Goal: Task Accomplishment & Management: Manage account settings

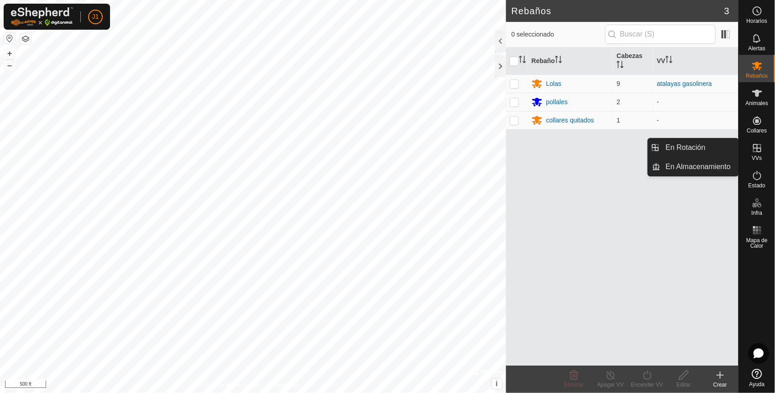
click at [758, 156] on span "VVs" at bounding box center [756, 157] width 10 height 5
click at [757, 149] on icon at bounding box center [757, 148] width 8 height 8
click at [694, 141] on link "En Rotación" at bounding box center [699, 147] width 78 height 18
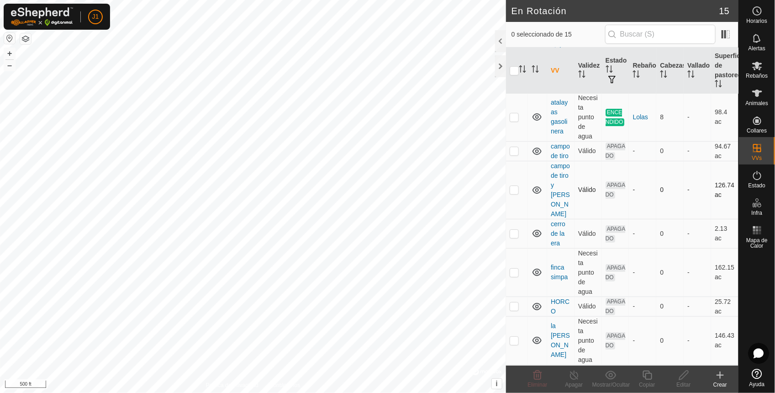
scroll to position [114, 0]
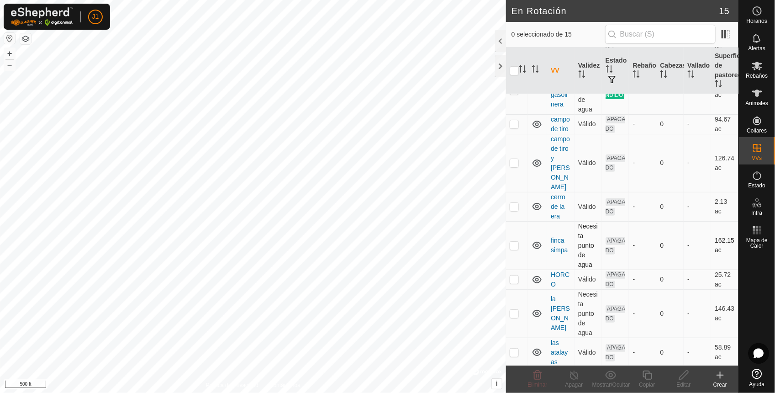
click at [511, 247] on p-checkbox at bounding box center [513, 244] width 9 height 7
checkbox input "true"
click at [644, 377] on icon at bounding box center [646, 374] width 9 height 9
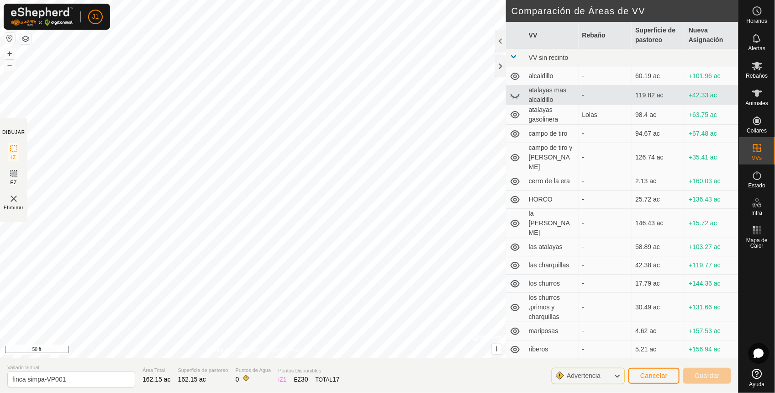
click at [514, 392] on html "J1 Horarios Alertas Rebaños Animales Collares VVs Estado Infra Mapa de Calor Ay…" at bounding box center [387, 196] width 775 height 393
click at [308, 392] on html "J1 Horarios Alertas Rebaños Animales Collares VVs Estado Infra Mapa de Calor Ay…" at bounding box center [387, 196] width 775 height 393
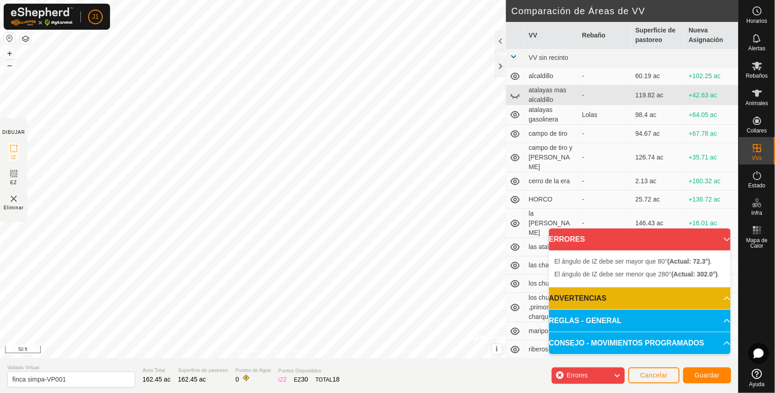
click at [473, 220] on div "El ángulo de IZ debe ser menor que 280° (Actual: 302.0°) . + – ⇧ i © Mapbox , ©…" at bounding box center [253, 179] width 506 height 358
click at [267, 135] on div "El ángulo de IZ debe ser mayor que 80° (Actual: 73.5°) . + – ⇧ i © Mapbox , © O…" at bounding box center [253, 179] width 506 height 358
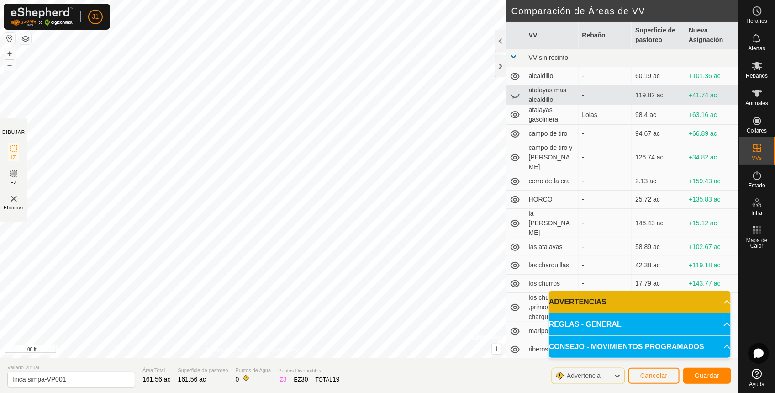
drag, startPoint x: 270, startPoint y: 119, endPoint x: 201, endPoint y: -42, distance: 175.2
click at [201, 0] on html "J1 Horarios Alertas Rebaños Animales Collares VVs Estado Infra Mapa de Calor Ay…" at bounding box center [387, 196] width 775 height 393
click at [0, 218] on html "J1 Horarios Alertas Rebaños Animales Collares VVs Estado Infra Mapa de Calor Ay…" at bounding box center [387, 196] width 775 height 393
click at [131, 392] on html "J1 Horarios Alertas Rebaños Animales Collares VVs Estado Infra Mapa de Calor Ay…" at bounding box center [387, 196] width 775 height 393
click at [708, 374] on span "Guardar" at bounding box center [706, 375] width 25 height 7
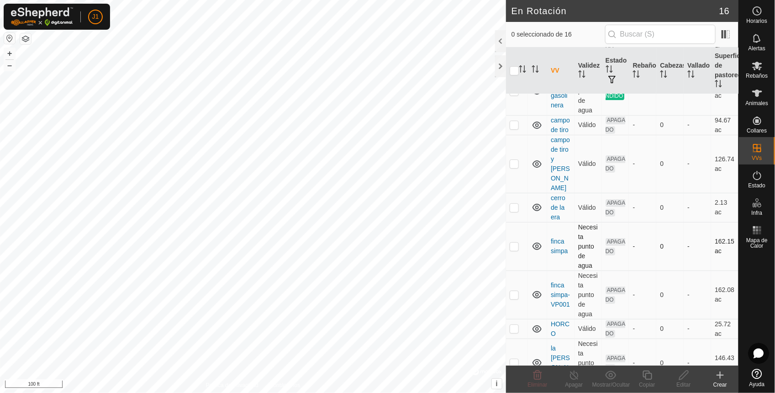
scroll to position [114, 0]
click at [539, 374] on icon at bounding box center [537, 374] width 11 height 11
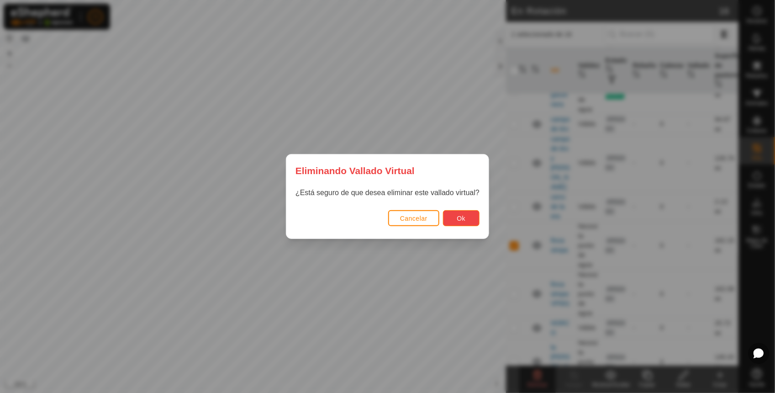
click at [467, 222] on button "Ok" at bounding box center [461, 218] width 37 height 16
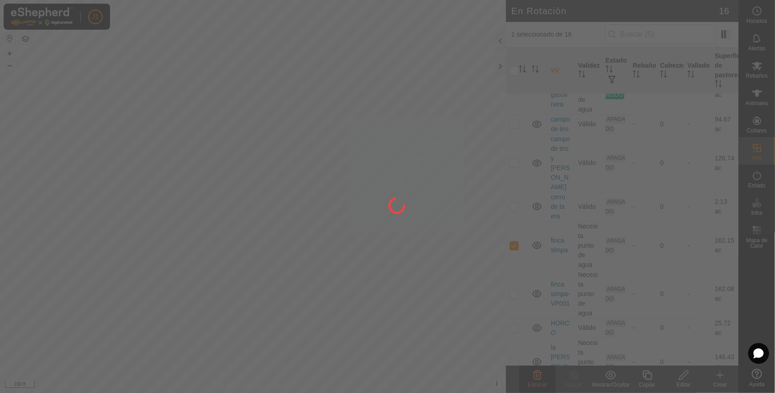
checkbox input "false"
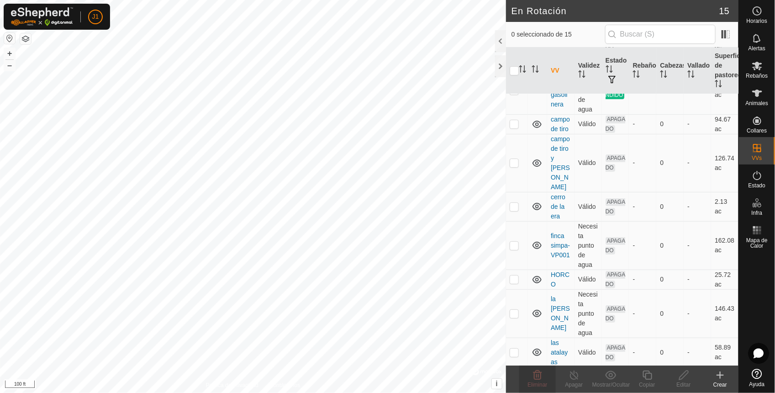
checkbox input "true"
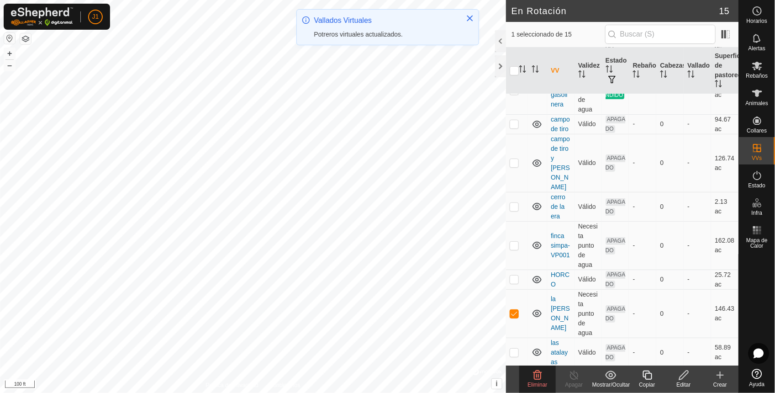
click at [683, 380] on div "Editar" at bounding box center [683, 384] width 37 height 8
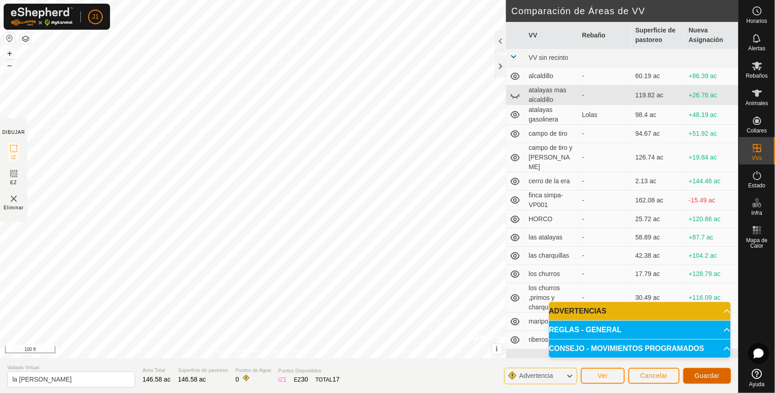
click at [720, 372] on button "Guardar" at bounding box center [707, 375] width 48 height 16
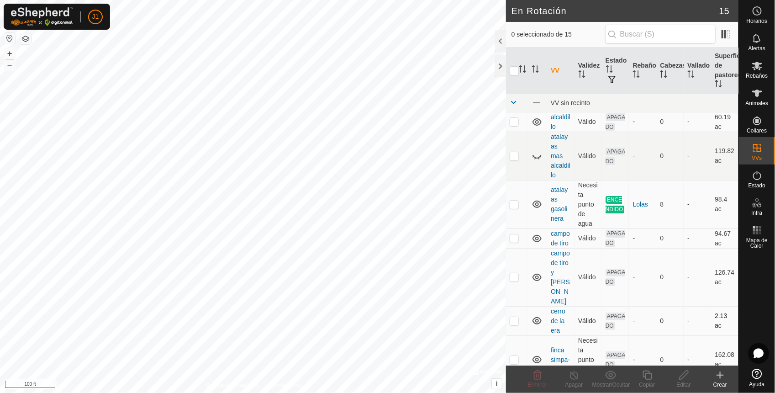
checkbox input "true"
click at [688, 382] on div "Editar" at bounding box center [683, 384] width 37 height 8
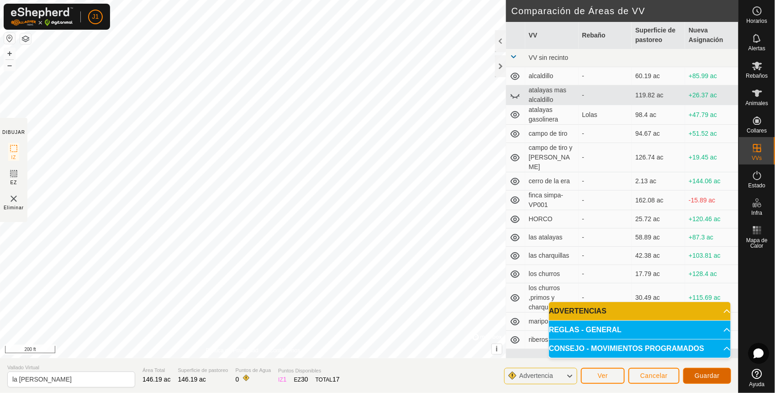
click at [699, 373] on span "Guardar" at bounding box center [706, 375] width 25 height 7
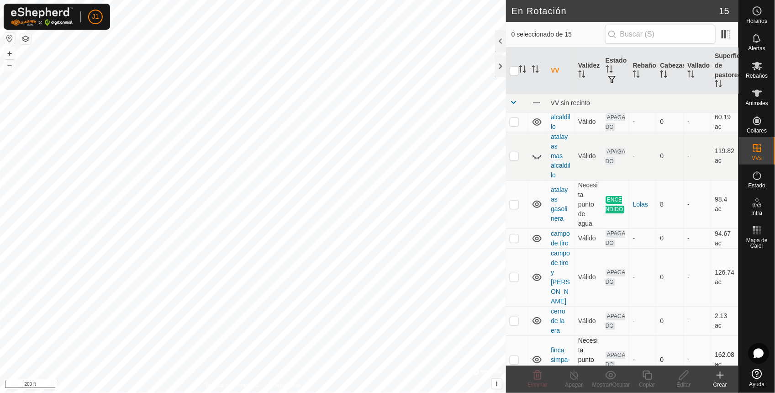
checkbox input "true"
click at [682, 377] on icon at bounding box center [683, 374] width 11 height 11
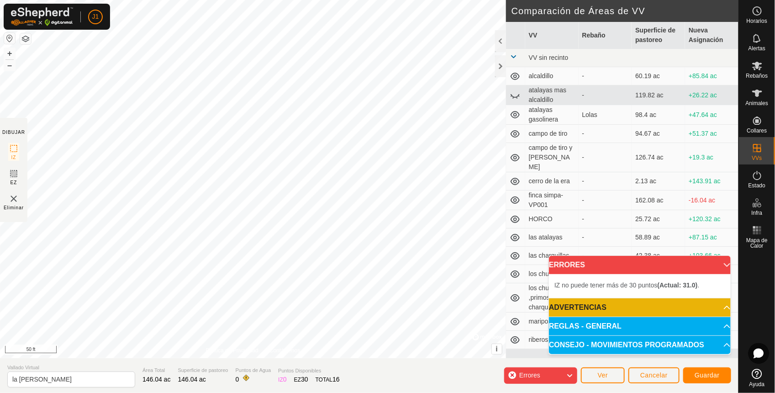
click at [567, 389] on div "DIBUJAR IZ EZ Eliminar Política de Privacidad Contáctenos + – ⇧ i © Mapbox , © …" at bounding box center [369, 196] width 738 height 393
click at [710, 372] on span "Guardar" at bounding box center [706, 374] width 25 height 7
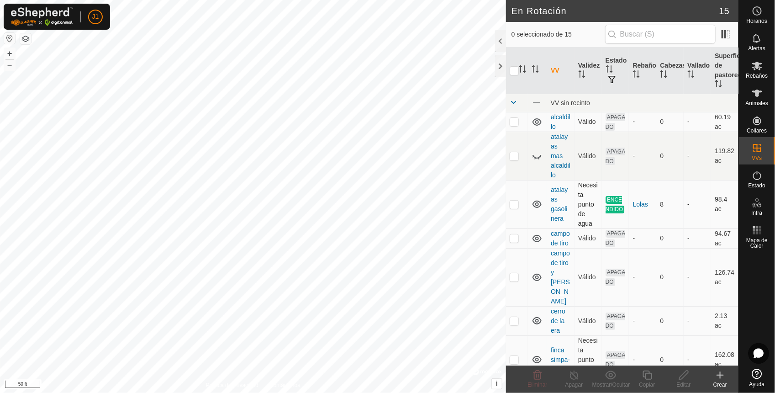
checkbox input "true"
click at [683, 386] on div "Editar" at bounding box center [683, 384] width 37 height 8
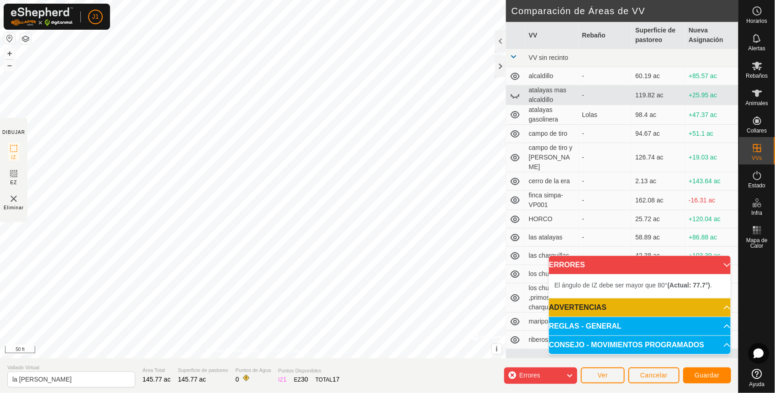
click at [0, 131] on html "J1 Horarios Alertas Rebaños Animales Collares VVs Estado Infra Mapa de Calor Ay…" at bounding box center [387, 196] width 775 height 393
click at [550, 256] on body "J1 Horarios Alertas Rebaños Animales Collares VVs Estado Infra Mapa de Calor Ay…" at bounding box center [387, 196] width 775 height 393
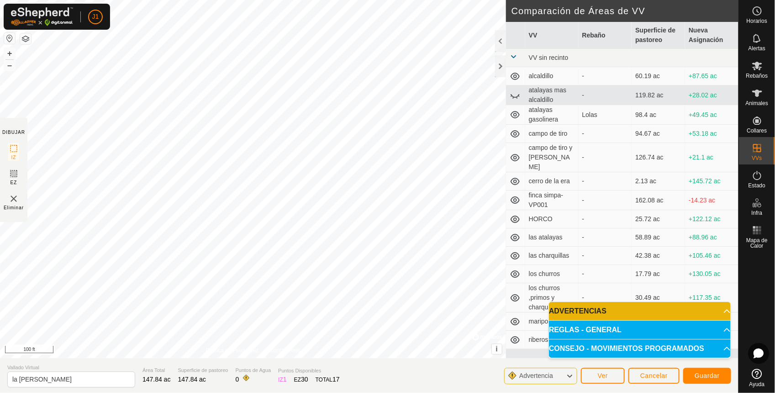
click at [595, 208] on div "DIBUJAR IZ EZ Eliminar Política de Privacidad Contáctenos El ángulo de IZ debe …" at bounding box center [369, 179] width 738 height 358
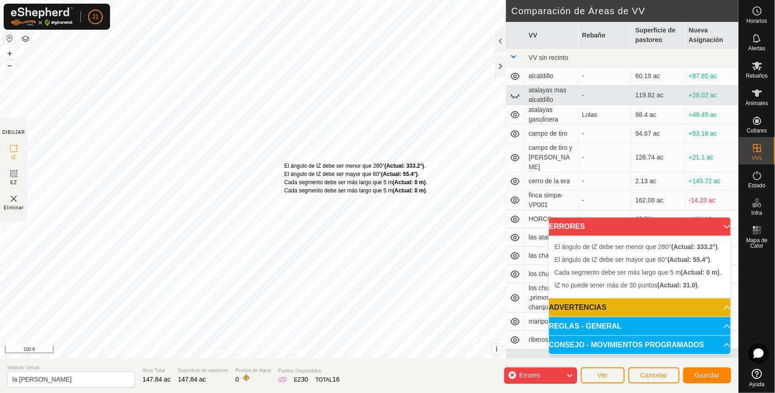
click at [285, 162] on div "El ángulo de IZ debe ser menor que 280° (Actual: 333.2°) . El ángulo de IZ debe…" at bounding box center [355, 178] width 143 height 33
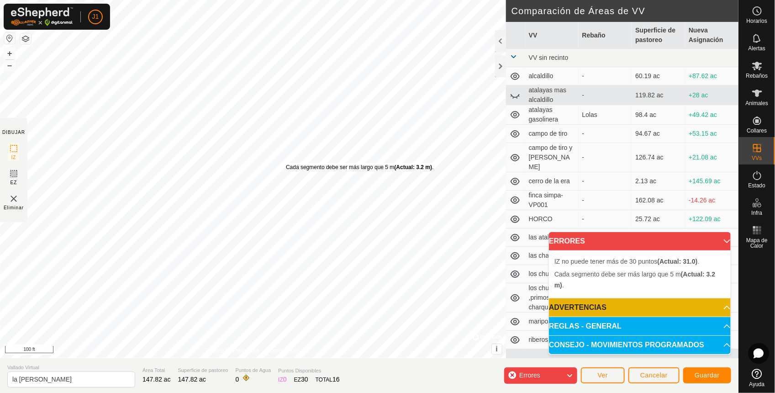
click at [286, 163] on div "Cada segmento debe ser más largo que 5 m (Actual: 3.2 m) ." at bounding box center [360, 167] width 148 height 8
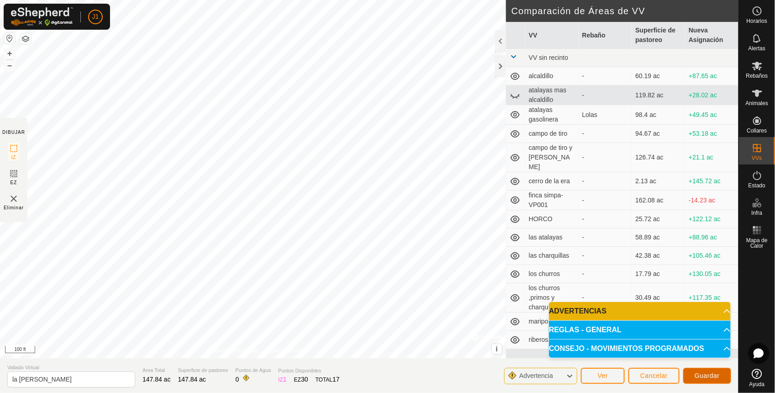
click at [709, 368] on button "Guardar" at bounding box center [707, 375] width 48 height 16
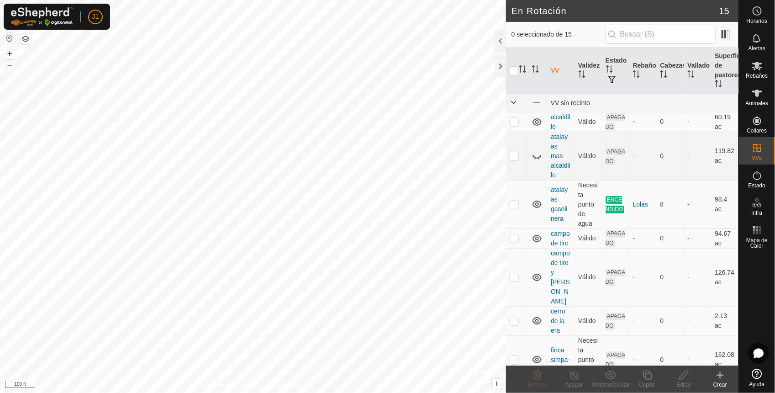
checkbox input "true"
click at [682, 377] on icon at bounding box center [683, 374] width 9 height 9
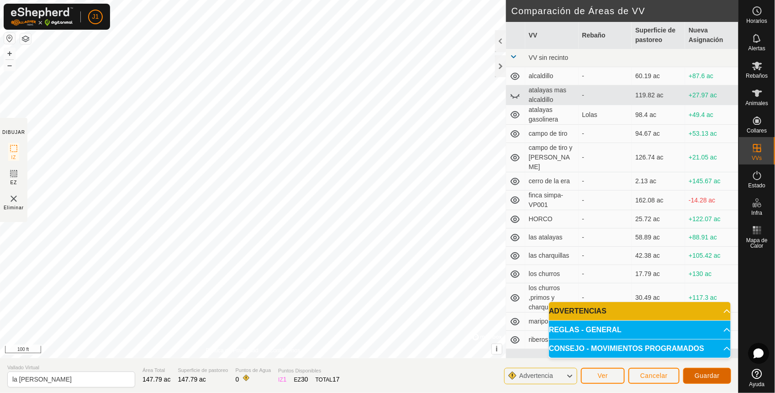
click at [711, 375] on span "Guardar" at bounding box center [706, 375] width 25 height 7
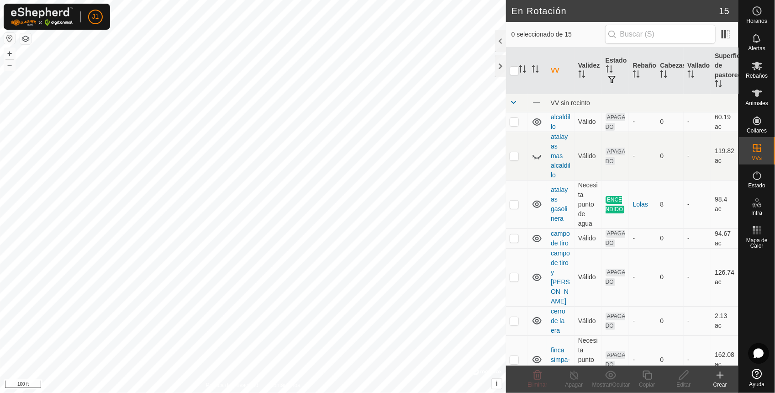
checkbox input "true"
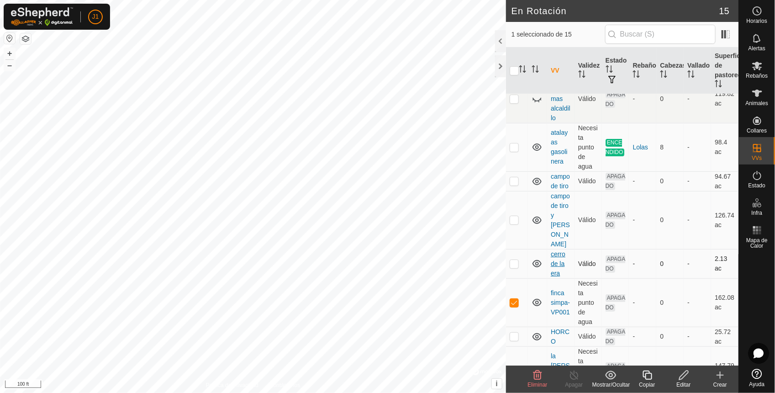
scroll to position [114, 0]
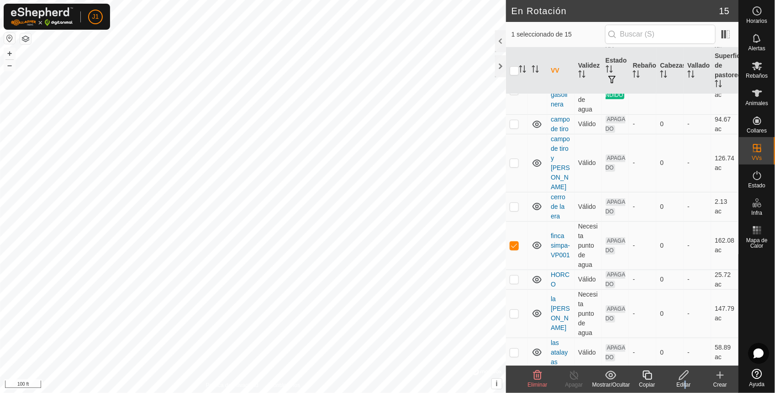
click at [683, 386] on div "Editar" at bounding box center [683, 384] width 37 height 8
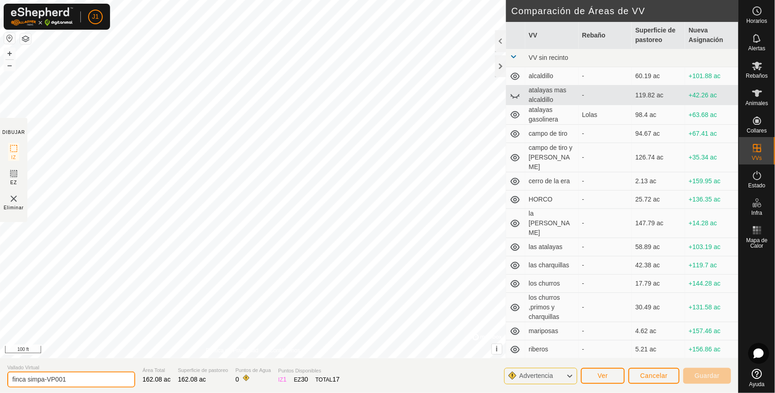
click at [87, 379] on input "finca simpa-VP001" at bounding box center [71, 379] width 128 height 16
type input "f"
click at [654, 374] on span "Cancelar" at bounding box center [653, 375] width 27 height 7
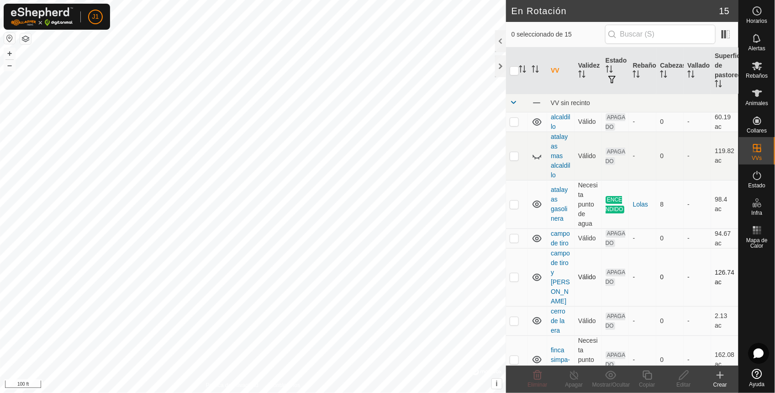
checkbox input "true"
click at [685, 379] on icon at bounding box center [683, 374] width 11 height 11
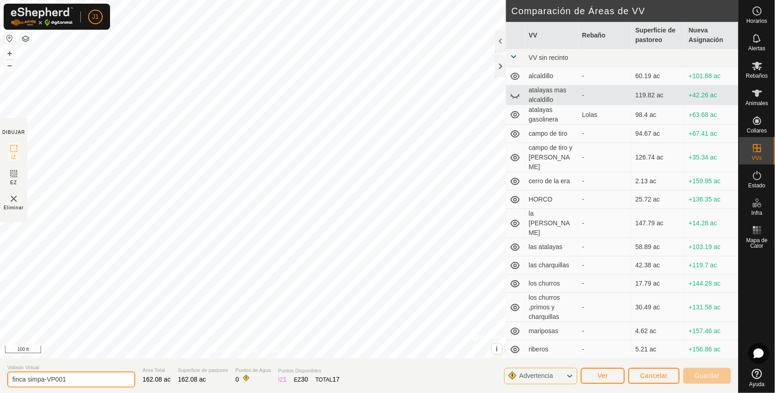
click at [79, 379] on input "finca simpa-VP001" at bounding box center [71, 379] width 128 height 16
type input "finca simpa"
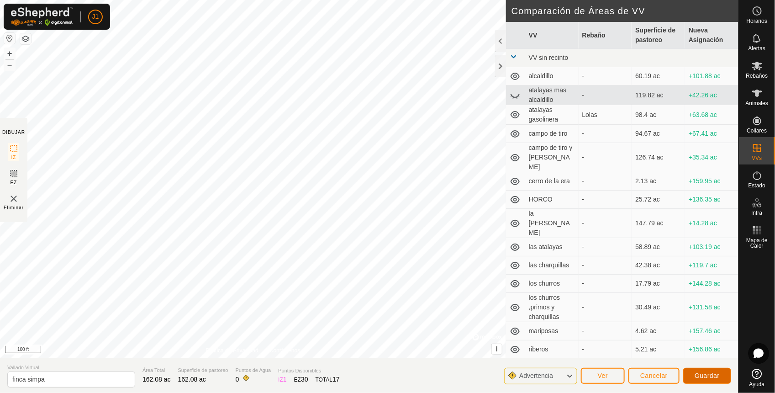
click at [705, 377] on span "Guardar" at bounding box center [706, 375] width 25 height 7
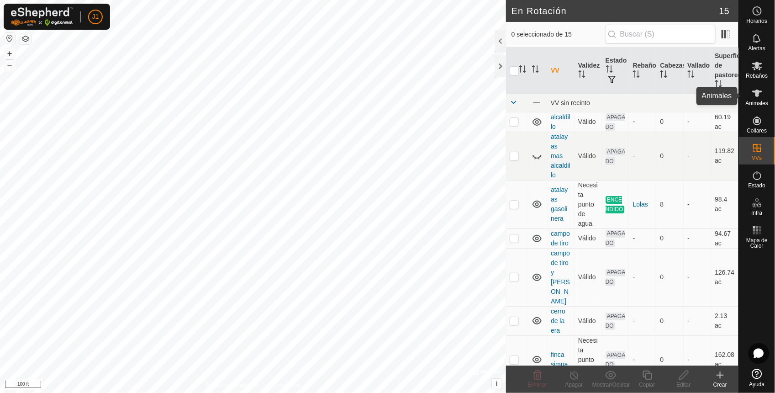
click at [761, 102] on span "Animales" at bounding box center [756, 102] width 22 height 5
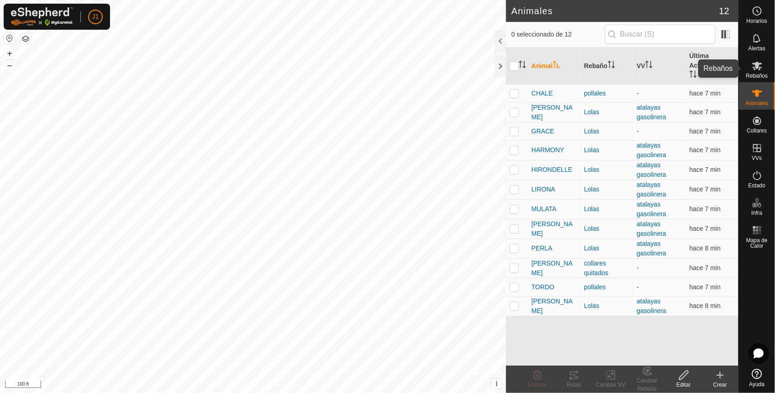
click at [762, 70] on es-mob-svg-icon at bounding box center [757, 65] width 16 height 15
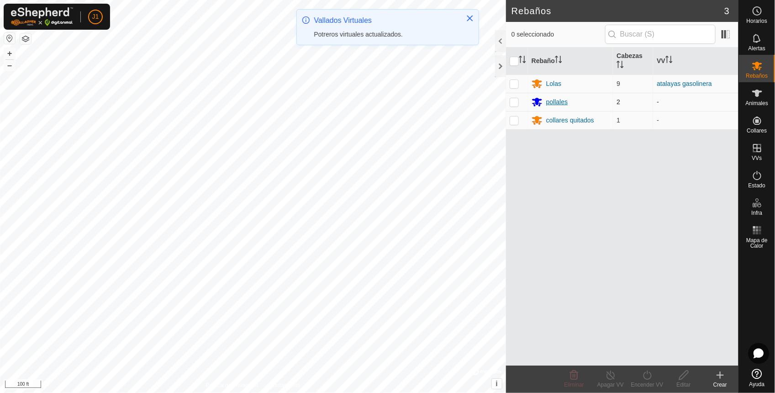
click at [591, 104] on div "pollales" at bounding box center [570, 101] width 78 height 11
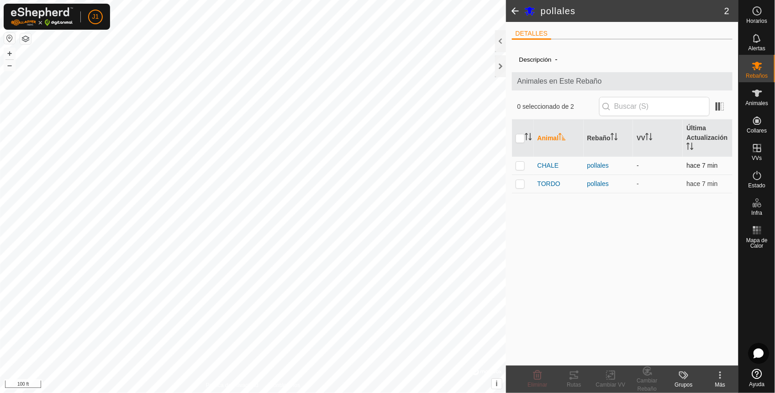
click at [519, 166] on p-checkbox at bounding box center [519, 165] width 9 height 7
checkbox input "true"
click at [519, 186] on p-checkbox at bounding box center [519, 183] width 9 height 7
checkbox input "true"
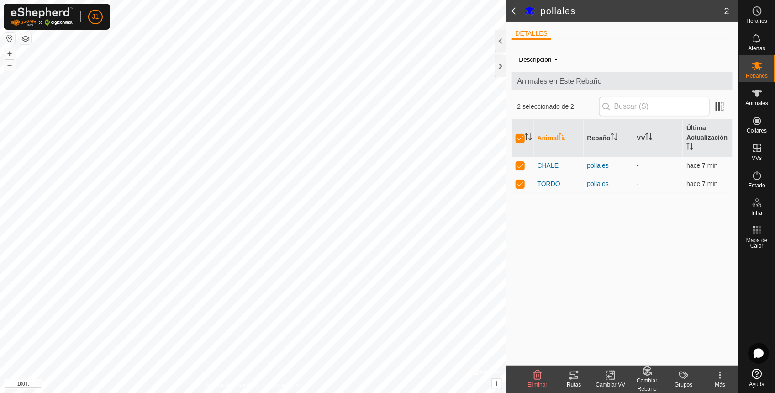
click at [607, 381] on div "Cambiar VV" at bounding box center [610, 384] width 37 height 8
click at [615, 335] on link "Elegir VV..." at bounding box center [638, 335] width 90 height 18
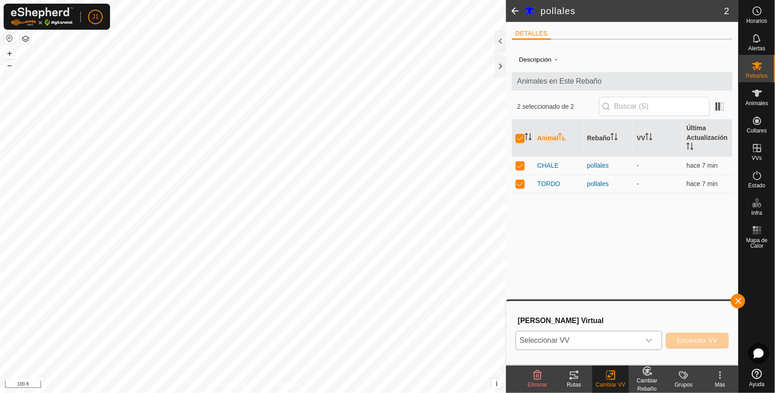
drag, startPoint x: 650, startPoint y: 335, endPoint x: 650, endPoint y: 341, distance: 6.0
click at [650, 341] on div "dropdown trigger" at bounding box center [648, 340] width 18 height 18
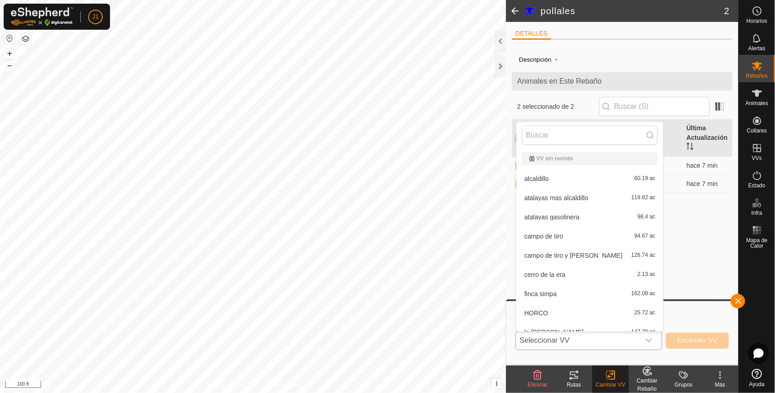
scroll to position [10, 0]
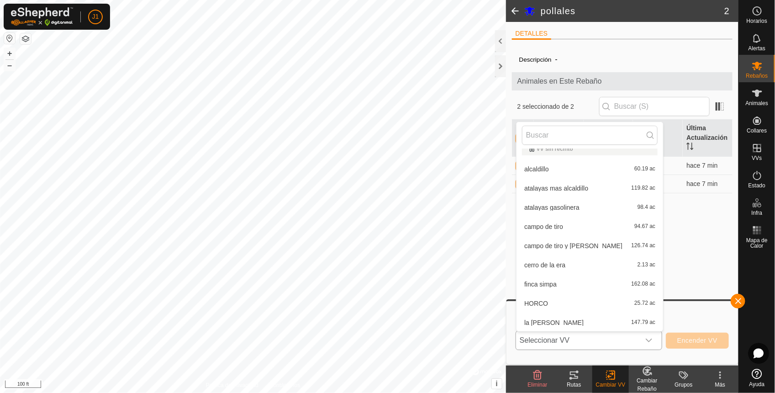
click at [550, 284] on li "finca simpa 162.08 ac" at bounding box center [589, 284] width 147 height 18
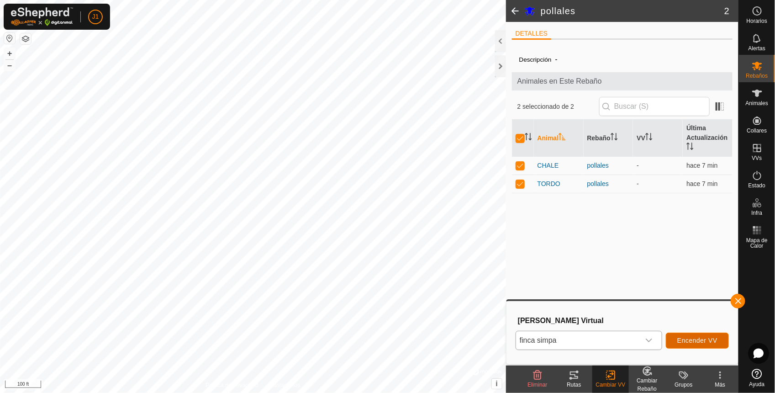
click at [702, 341] on span "Encender VV" at bounding box center [697, 339] width 40 height 7
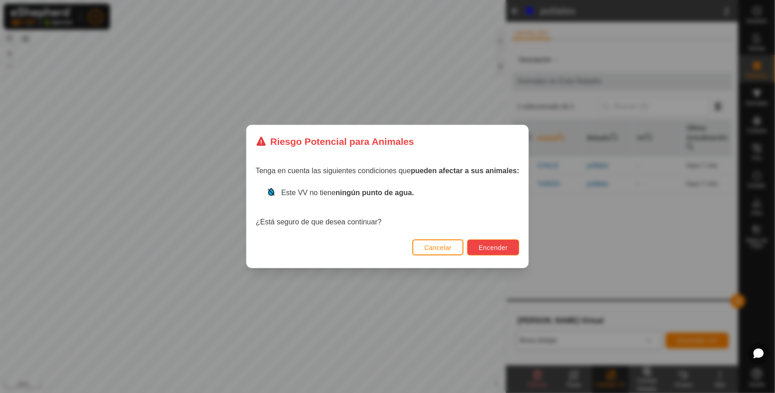
click at [494, 240] on button "Encender" at bounding box center [493, 247] width 52 height 16
